Goal: Task Accomplishment & Management: Use online tool/utility

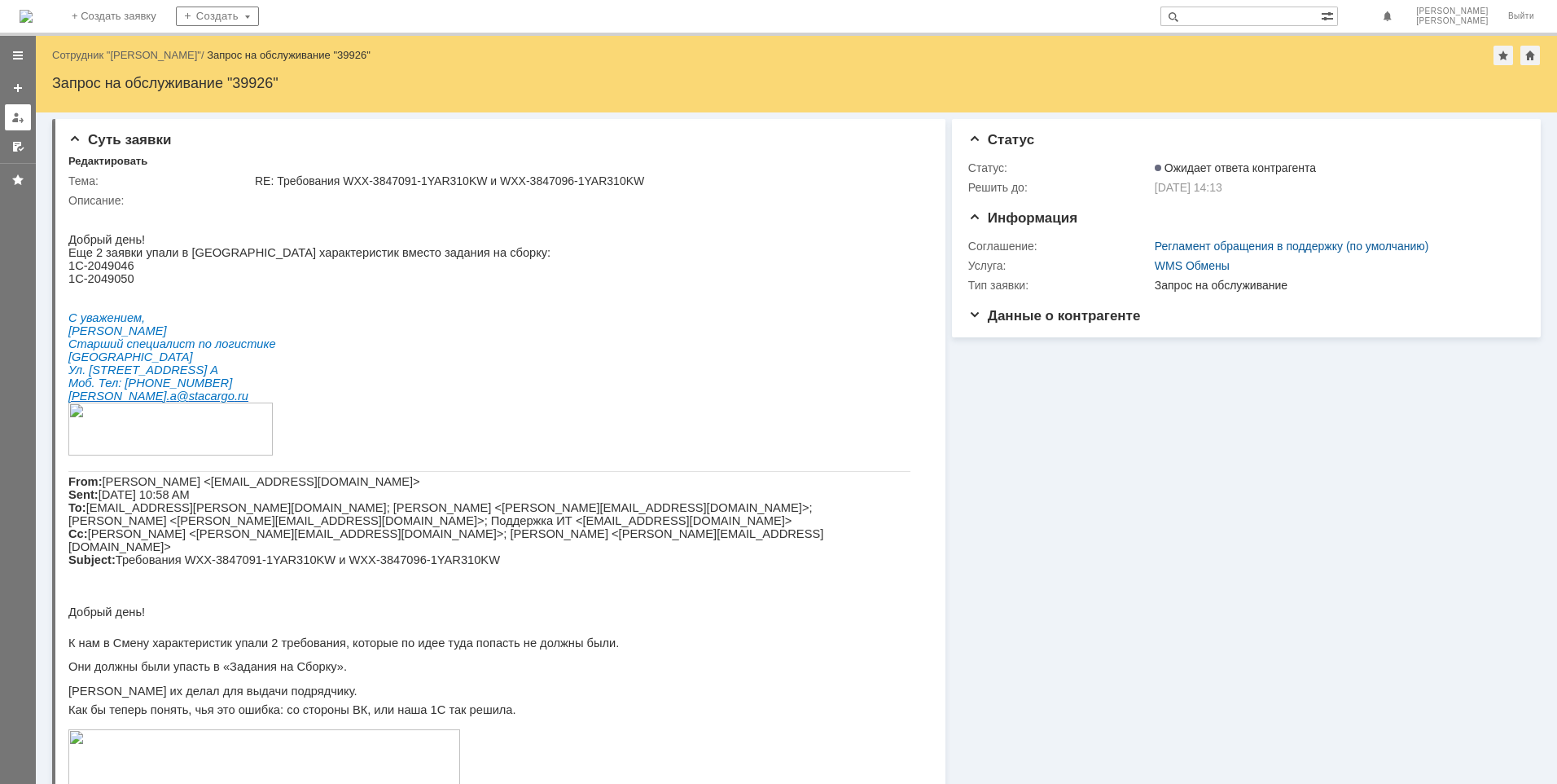
click at [16, 117] on div at bounding box center [17, 117] width 13 height 13
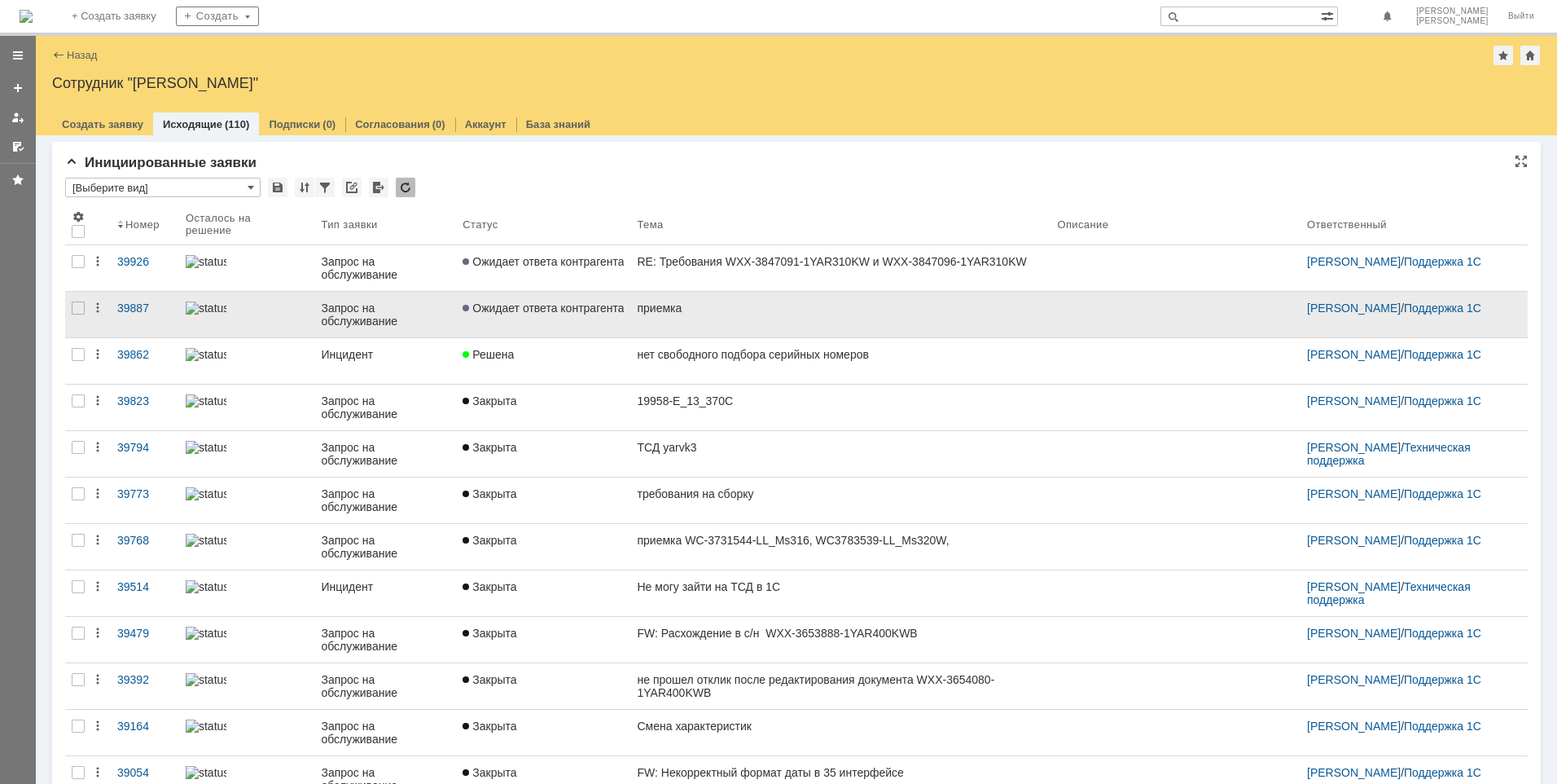
click at [668, 303] on div "приемка" at bounding box center [841, 308] width 407 height 13
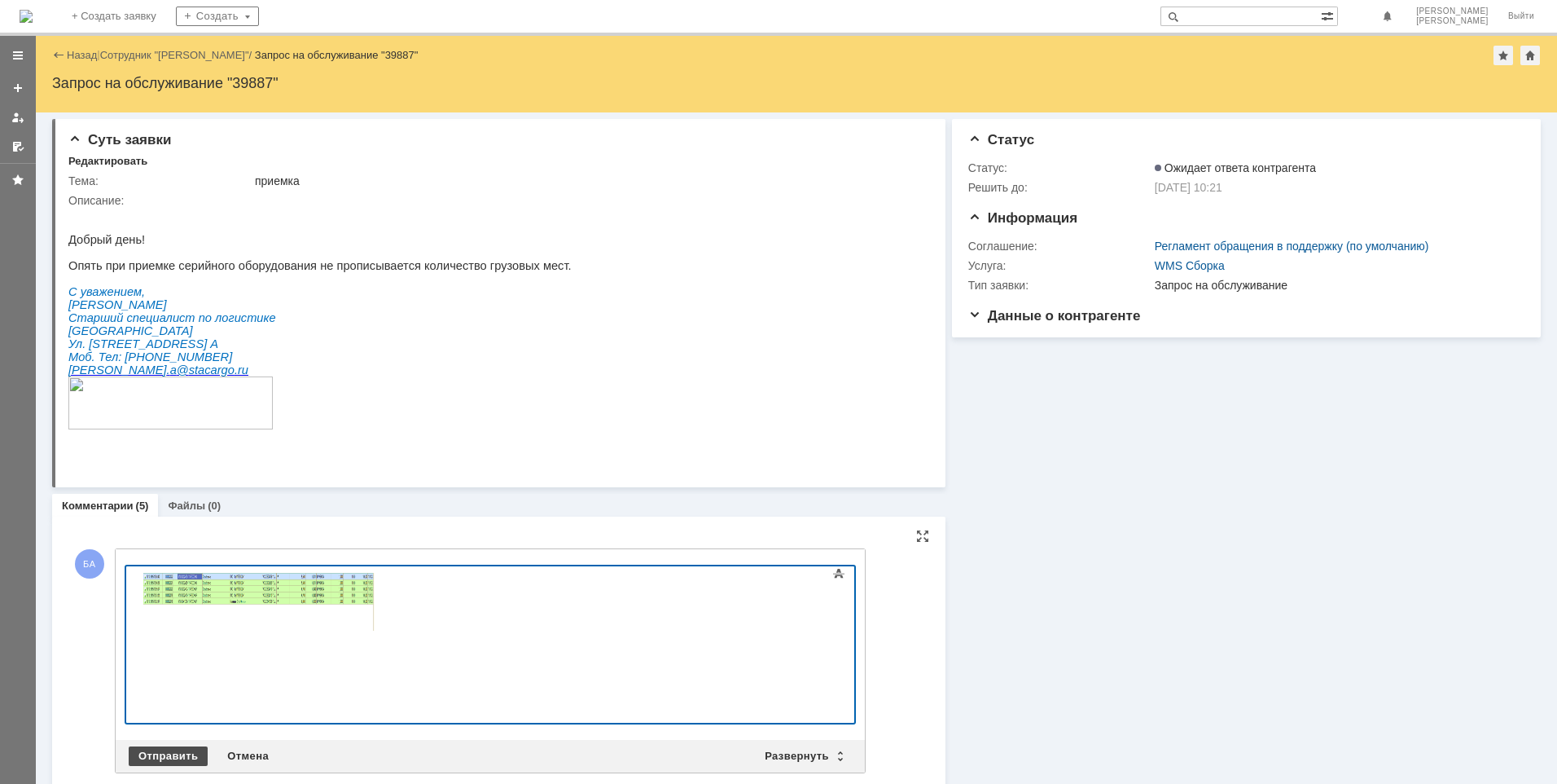
click at [155, 746] on div "Отправить" at bounding box center [168, 756] width 79 height 19
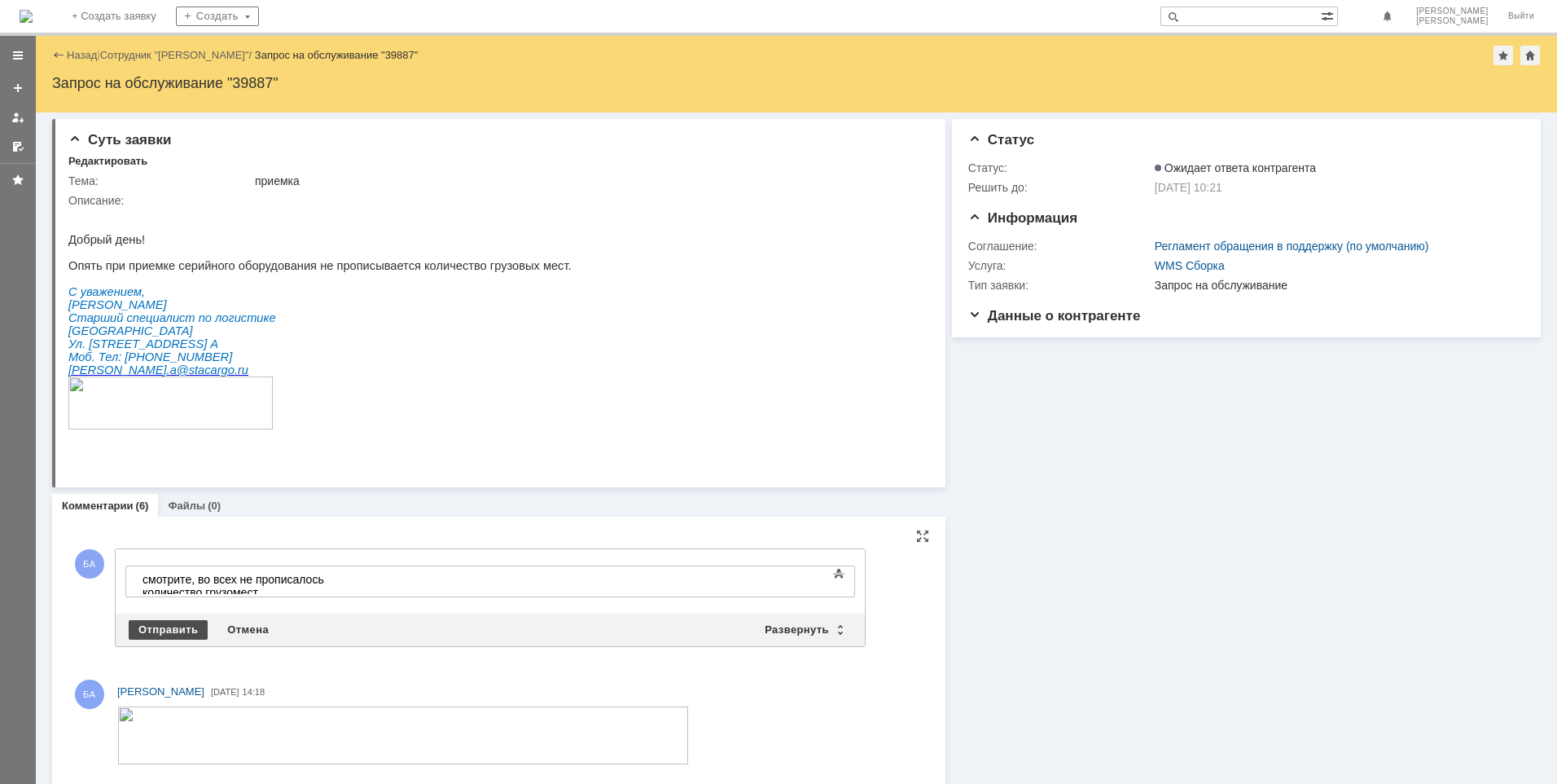
click at [169, 620] on div "Отправить" at bounding box center [168, 629] width 79 height 19
